Goal: Information Seeking & Learning: Understand process/instructions

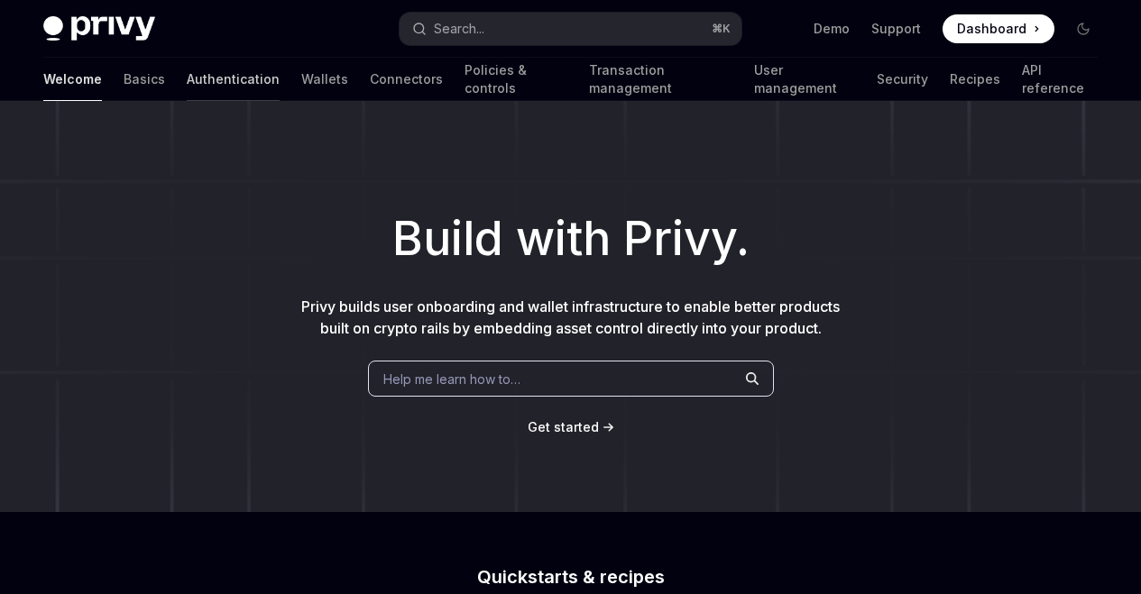
click at [187, 82] on link "Authentication" at bounding box center [233, 79] width 93 height 43
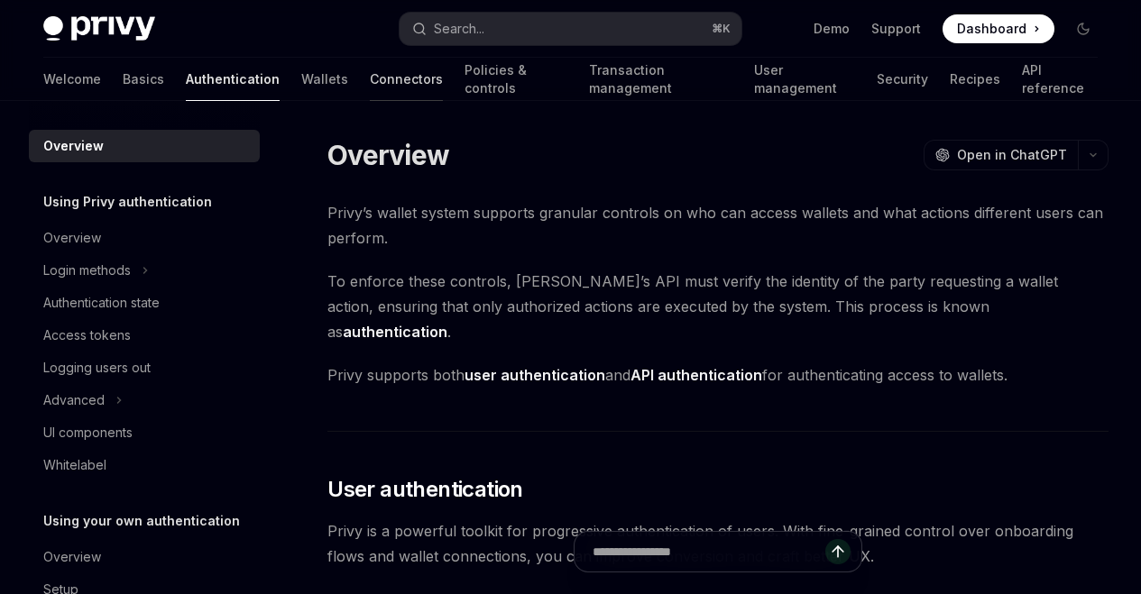
click at [370, 84] on link "Connectors" at bounding box center [406, 79] width 73 height 43
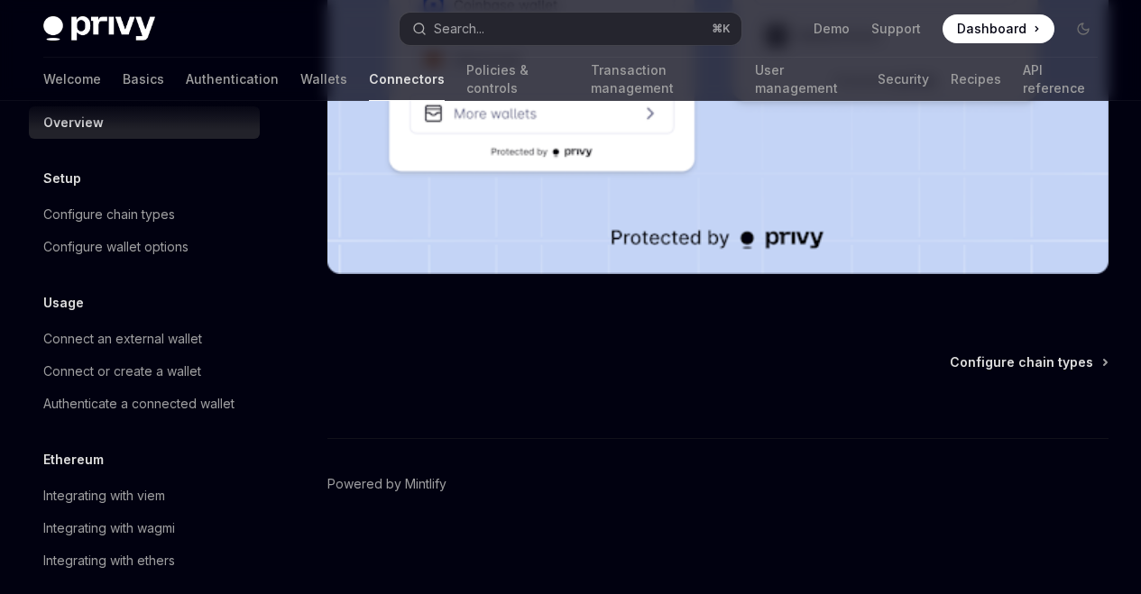
scroll to position [83, 0]
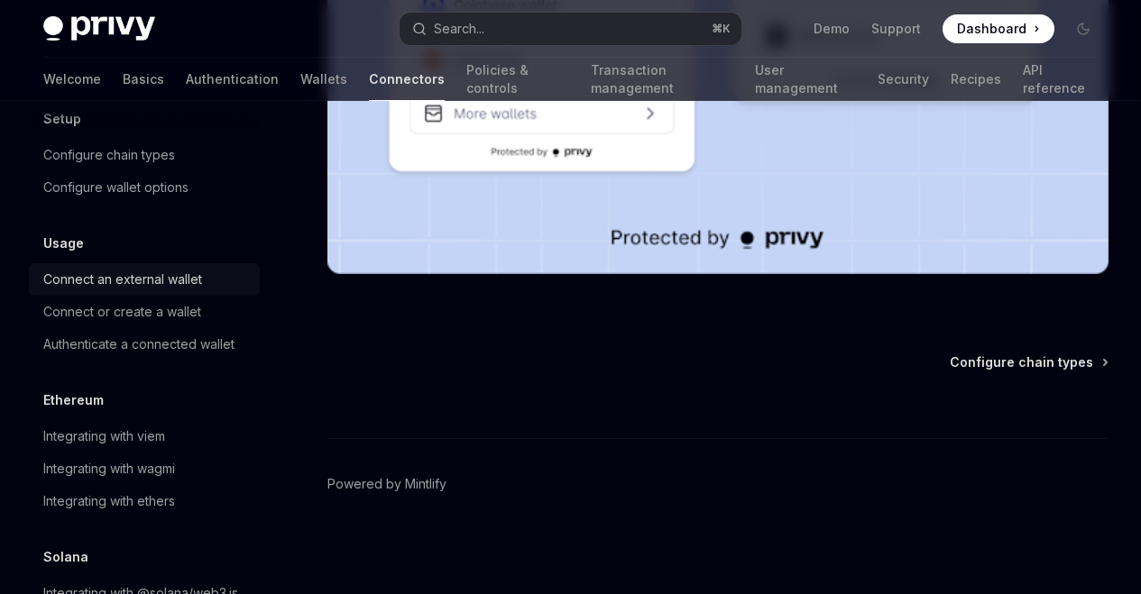
click at [128, 290] on div "Connect an external wallet" at bounding box center [122, 280] width 159 height 22
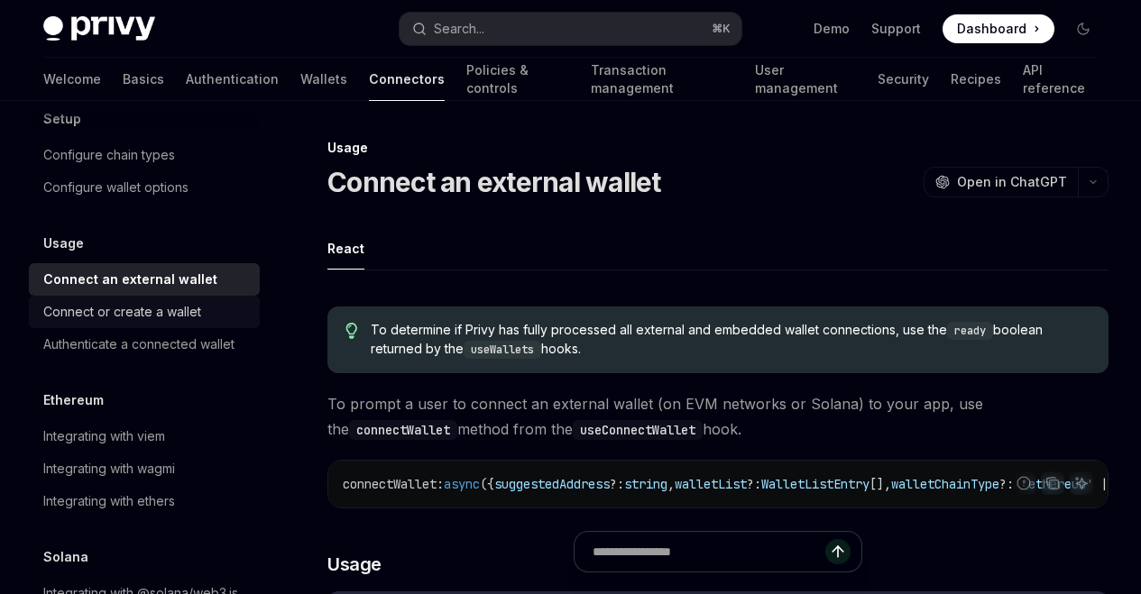
click at [138, 321] on div "Connect or create a wallet" at bounding box center [122, 312] width 158 height 22
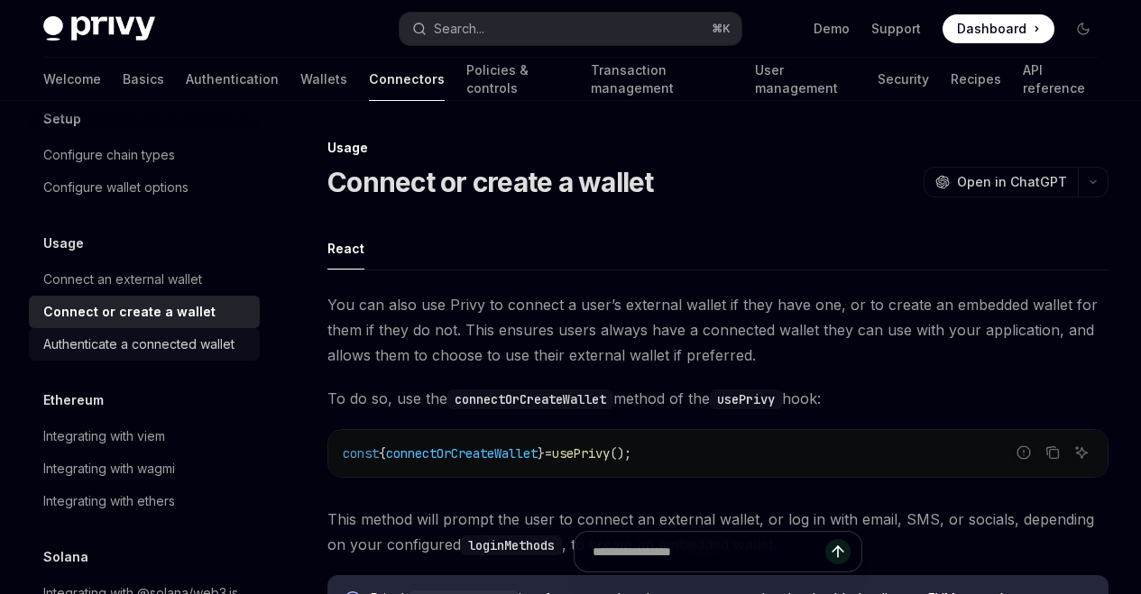
click at [137, 356] on link "Authenticate a connected wallet" at bounding box center [144, 344] width 231 height 32
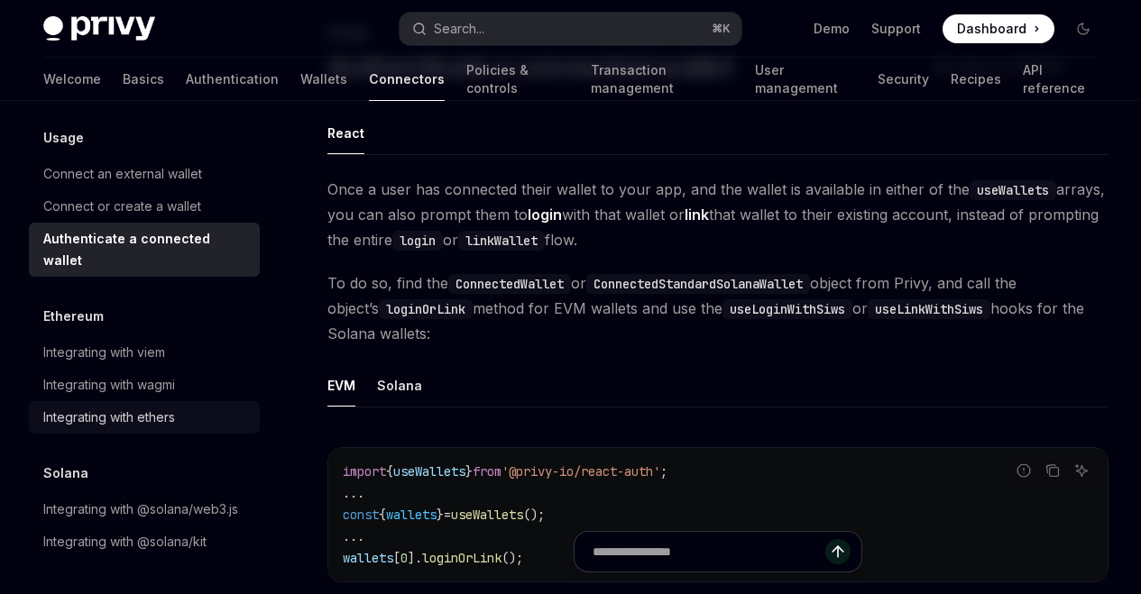
scroll to position [219, 0]
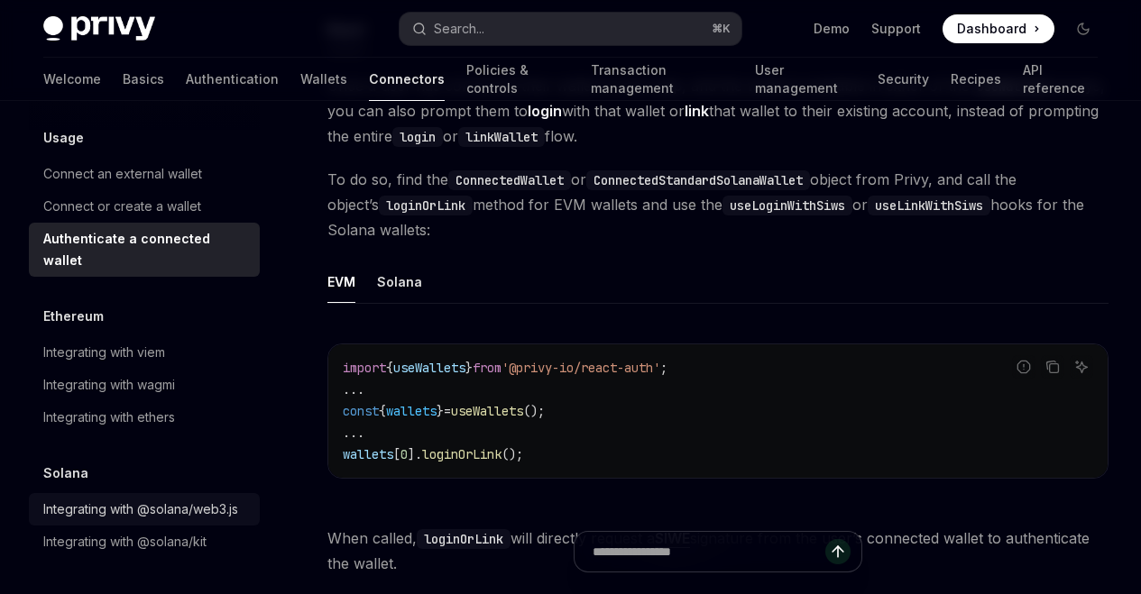
click at [83, 499] on div "Integrating with @solana/web3.js" at bounding box center [140, 510] width 195 height 22
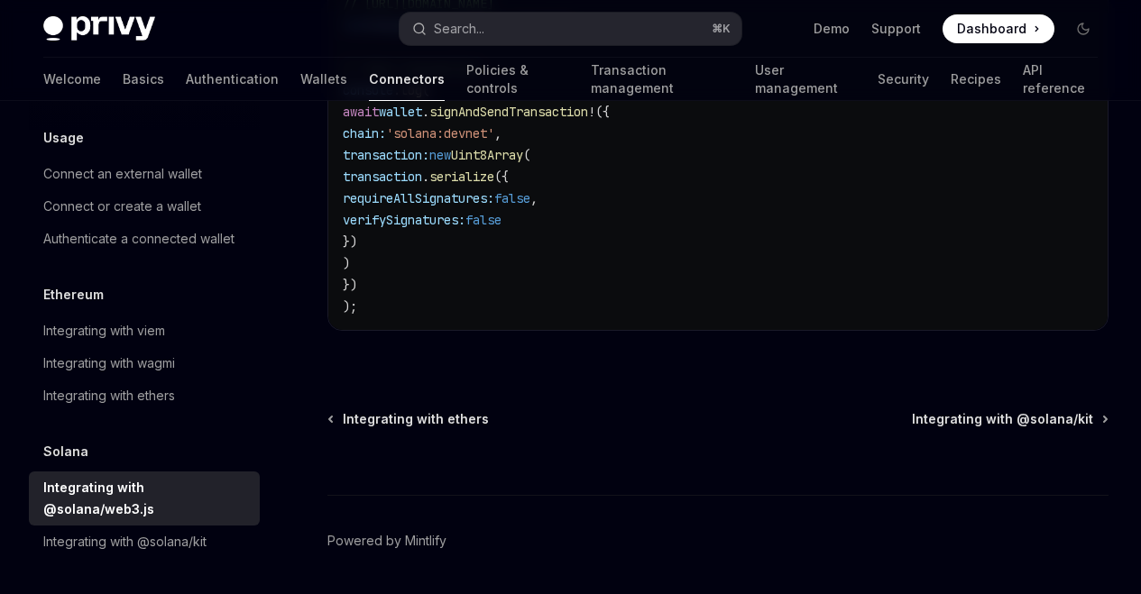
scroll to position [732, 0]
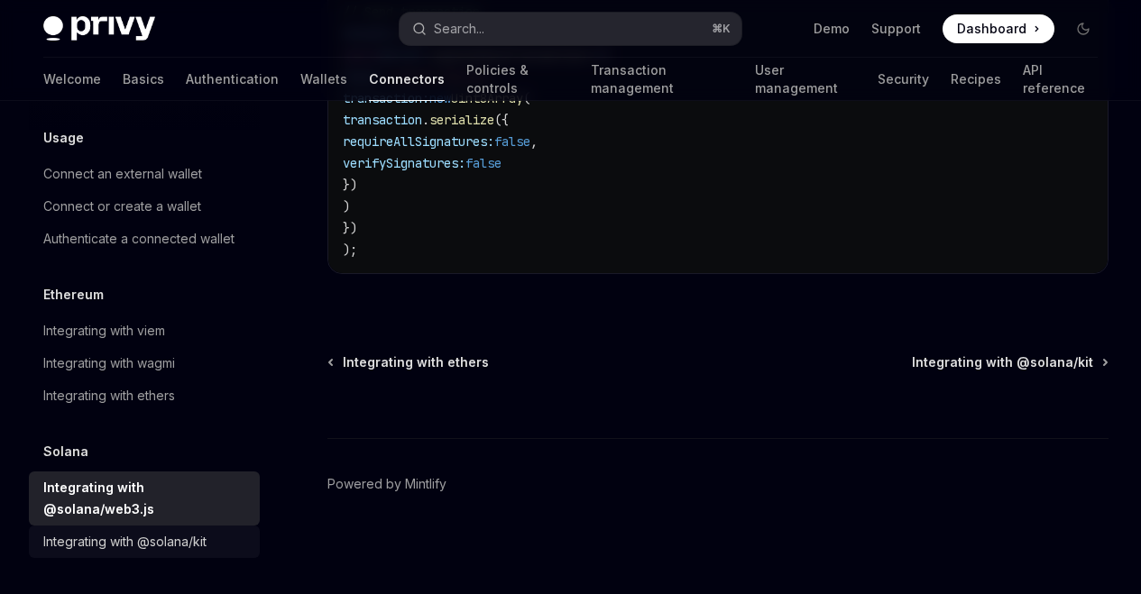
click at [165, 537] on div "Integrating with @solana/kit" at bounding box center [124, 542] width 163 height 22
type textarea "*"
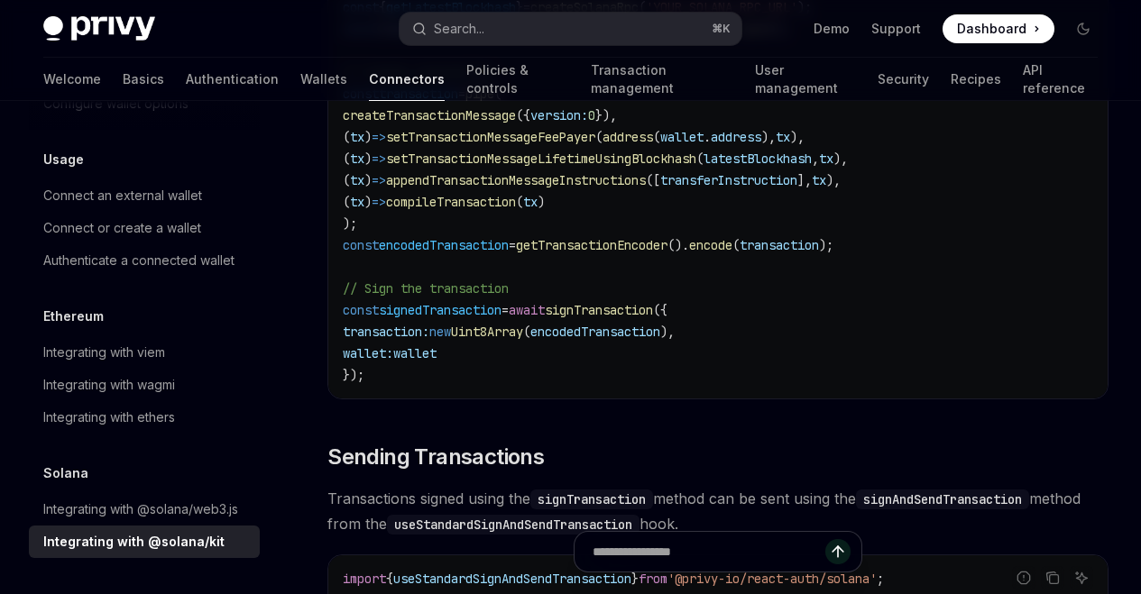
scroll to position [167, 0]
